Goal: Task Accomplishment & Management: Manage account settings

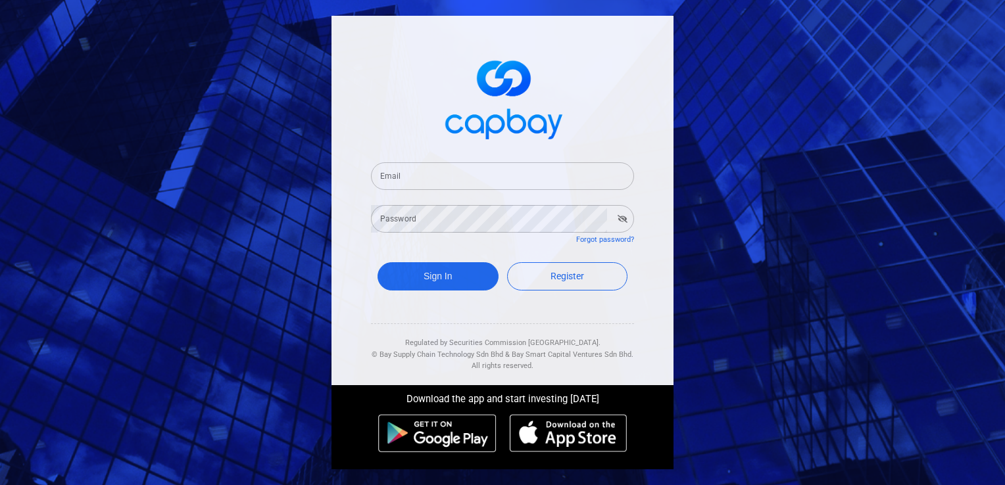
click at [492, 176] on input "Email" at bounding box center [502, 176] width 263 height 28
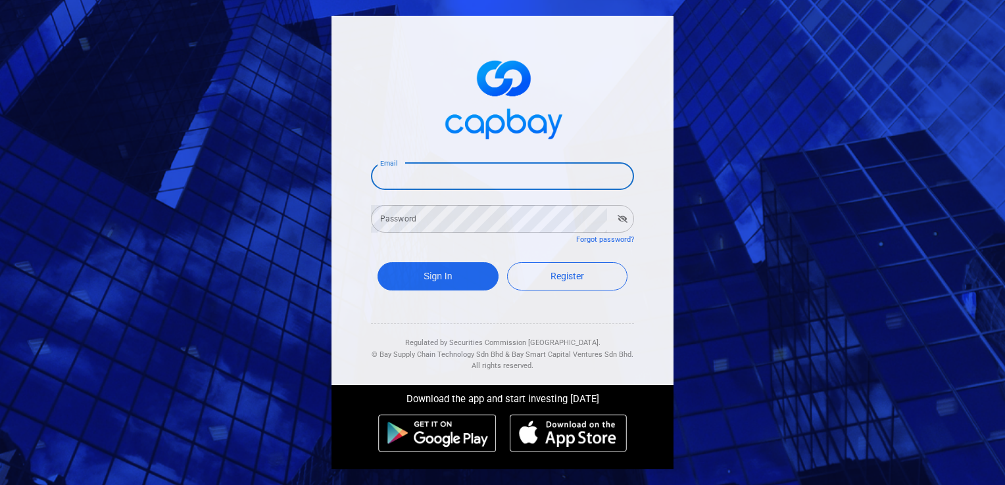
type input "[EMAIL_ADDRESS][DOMAIN_NAME]"
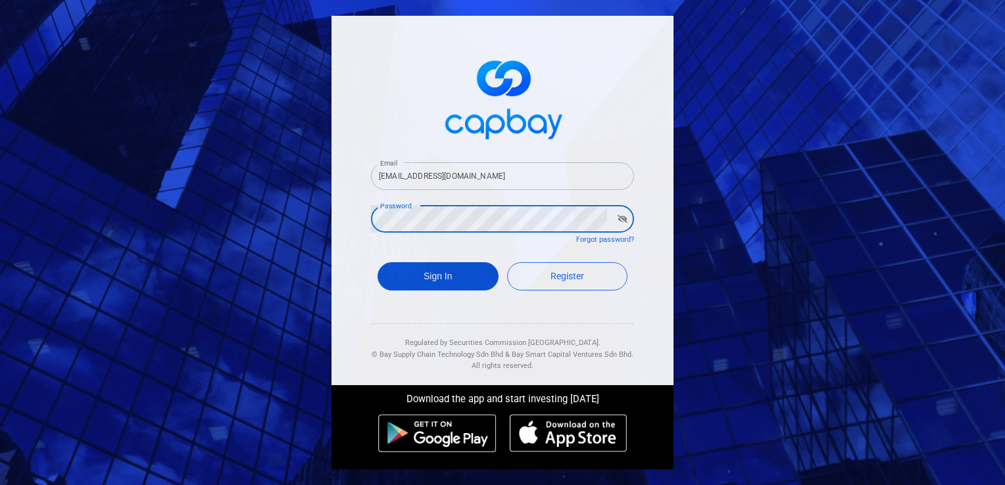
click at [427, 276] on button "Sign In" at bounding box center [437, 276] width 121 height 28
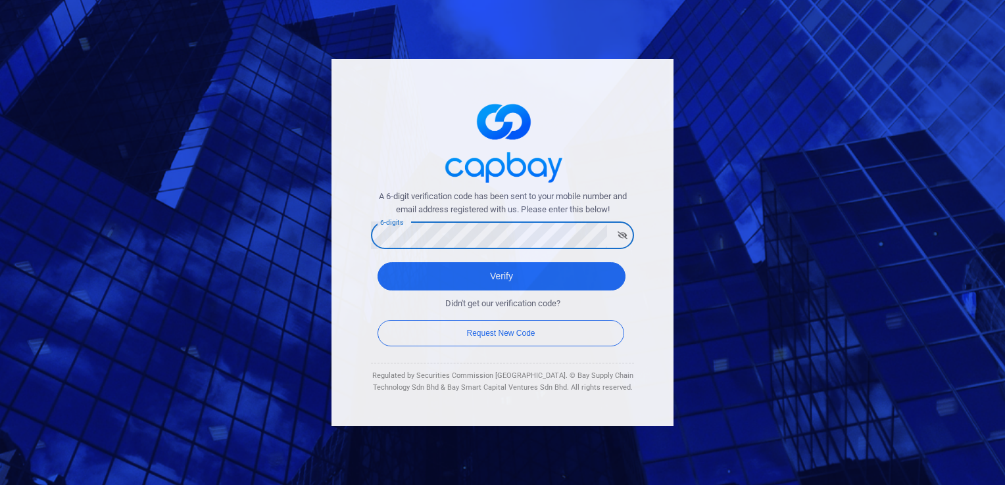
click at [621, 236] on icon "button" at bounding box center [622, 235] width 10 height 8
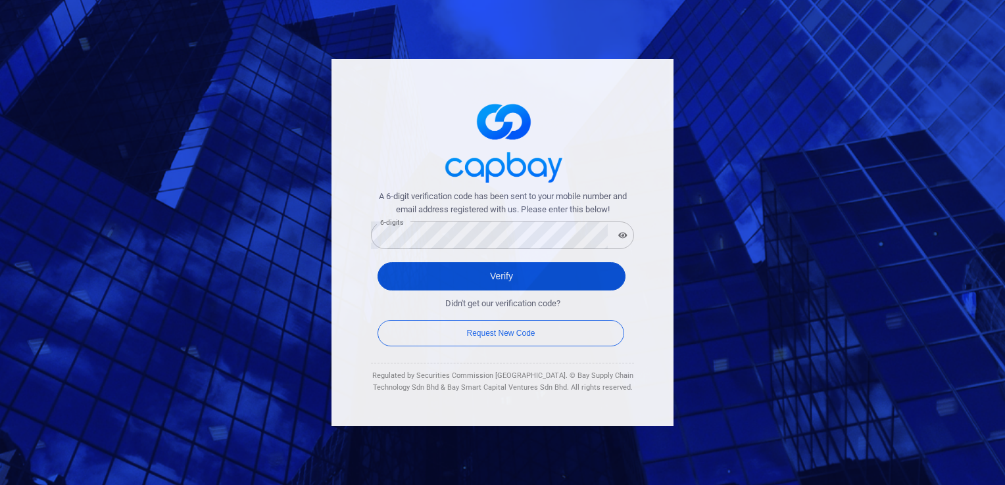
click at [505, 279] on button "Verify" at bounding box center [501, 276] width 248 height 28
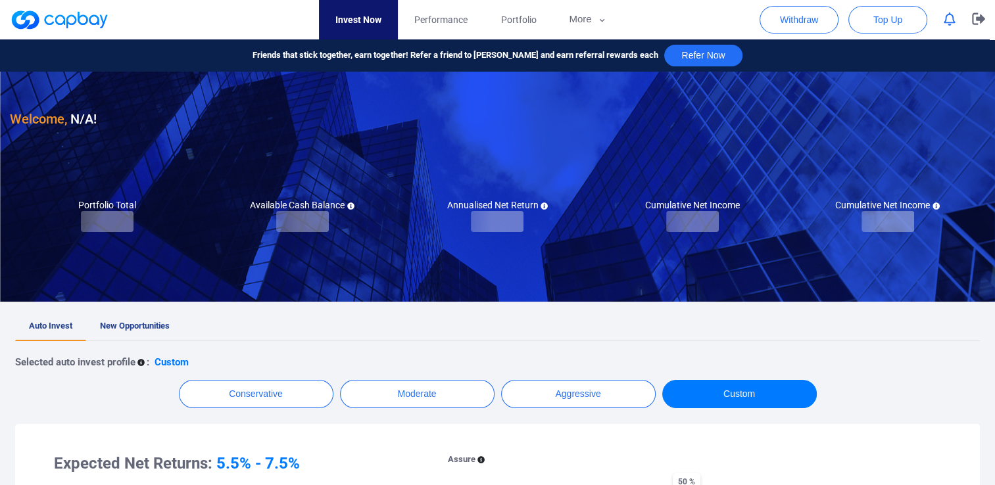
checkbox input "true"
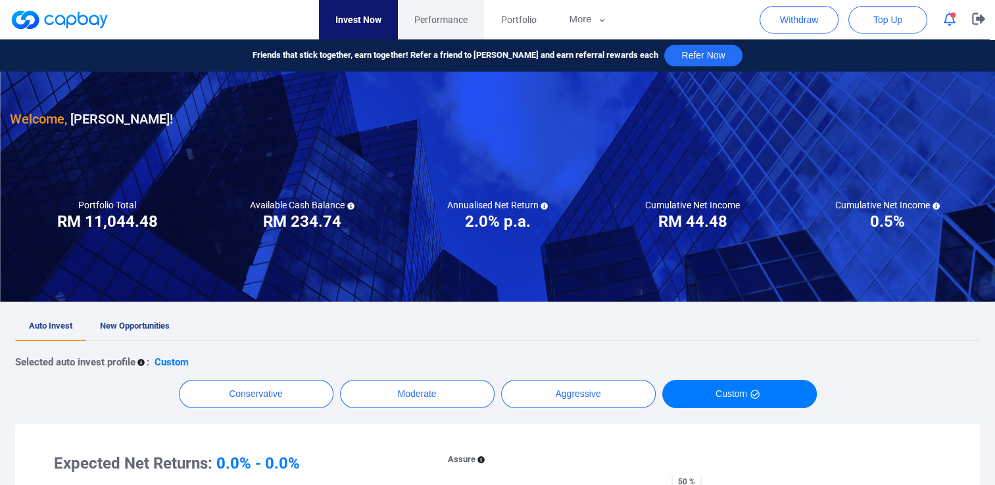
click at [437, 16] on span "Performance" at bounding box center [440, 19] width 53 height 14
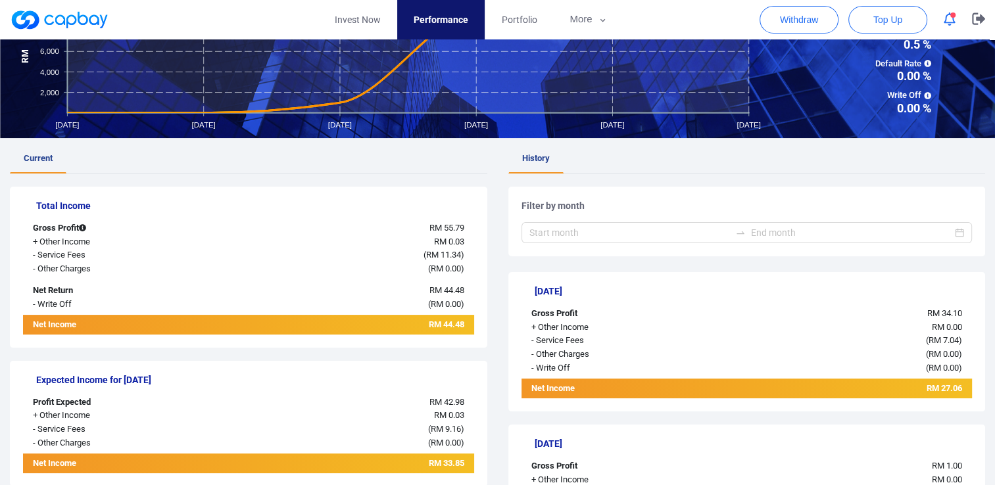
scroll to position [132, 0]
click at [525, 21] on span "Portfolio" at bounding box center [519, 19] width 36 height 14
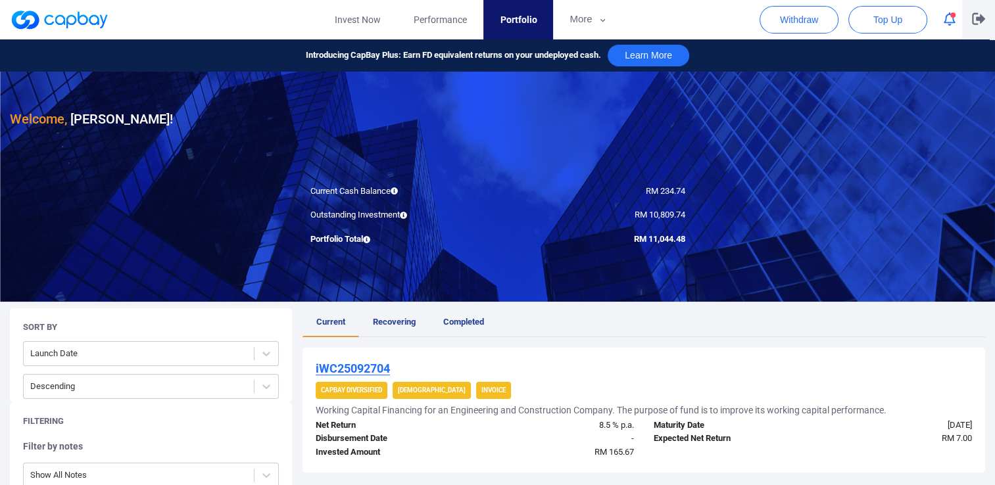
click at [977, 18] on icon "button" at bounding box center [978, 19] width 13 height 12
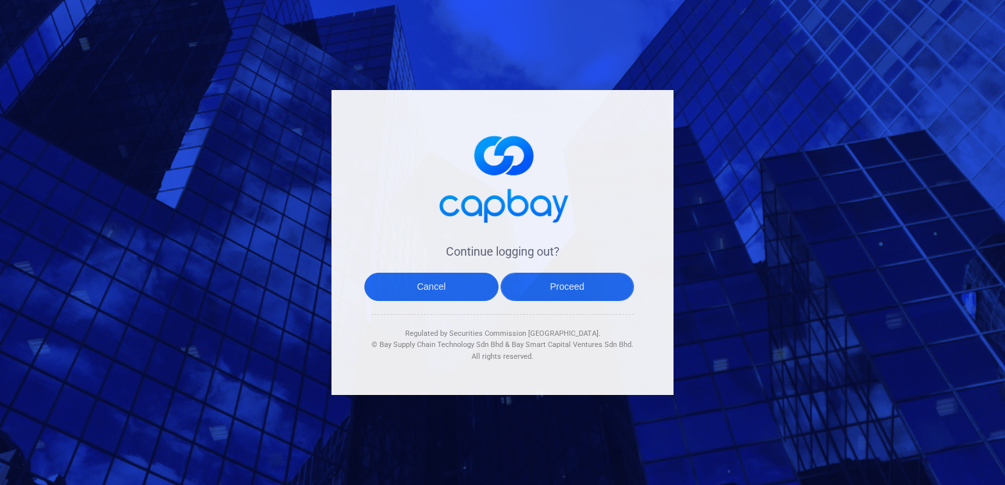
click at [563, 288] on button "Proceed" at bounding box center [567, 287] width 134 height 28
